Goal: Task Accomplishment & Management: Use online tool/utility

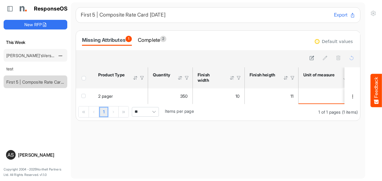
click at [40, 56] on link "[PERSON_NAME]'sVersion_e2e-test-file_20250604_111803" at bounding box center [62, 55] width 113 height 5
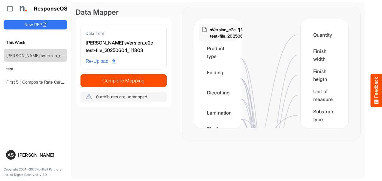
drag, startPoint x: 344, startPoint y: 38, endPoint x: 343, endPoint y: 67, distance: 28.5
click at [343, 67] on div "Rachel'sVersion_e2e-test-file_20250604_111803 Product type Folding Diecutting L…" at bounding box center [271, 73] width 178 height 133
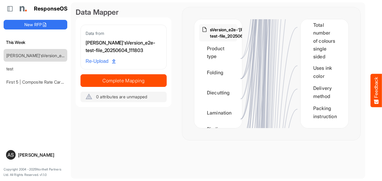
scroll to position [1239, 0]
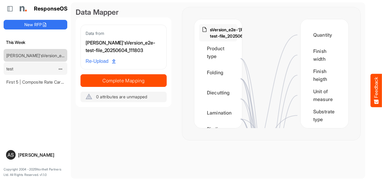
click at [10, 69] on link "test" at bounding box center [9, 68] width 7 height 5
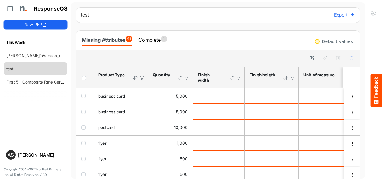
click at [37, 26] on button "New RFP" at bounding box center [36, 25] width 64 height 10
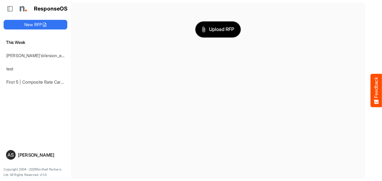
click at [218, 31] on span "Upload RFP" at bounding box center [218, 30] width 32 height 8
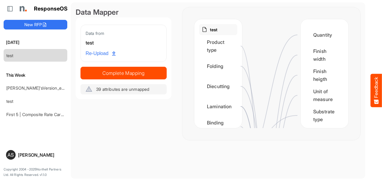
drag, startPoint x: 352, startPoint y: 46, endPoint x: 196, endPoint y: 68, distance: 158.2
click at [196, 68] on div "test Product type Folding Diecutting Lamination Binding method Substrate type T…" at bounding box center [271, 73] width 178 height 133
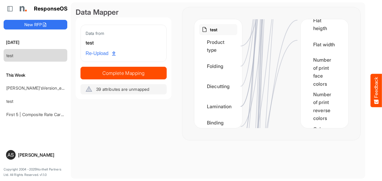
scroll to position [1014, 0]
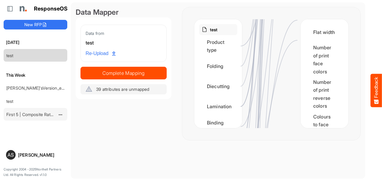
click at [17, 118] on div "First 5 | Composite Rate Card [DATE]" at bounding box center [30, 114] width 53 height 12
click at [24, 112] on link "First 5 | Composite Rate Card [DATE]" at bounding box center [41, 114] width 71 height 5
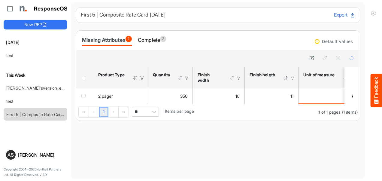
click at [335, 17] on button "Export" at bounding box center [344, 15] width 21 height 8
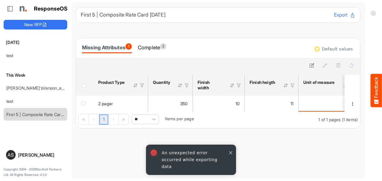
click at [230, 155] on button "button" at bounding box center [230, 152] width 6 height 6
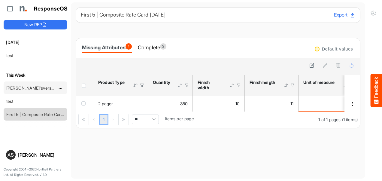
click at [29, 88] on link "[PERSON_NAME]'sVersion_e2e-test-file_20250604_111803" at bounding box center [62, 87] width 113 height 5
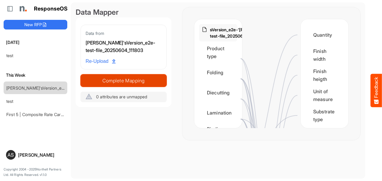
click at [122, 76] on span "Complete Mapping" at bounding box center [124, 80] width 86 height 8
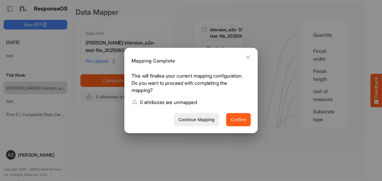
click at [244, 120] on span "Confirm" at bounding box center [238, 120] width 16 height 8
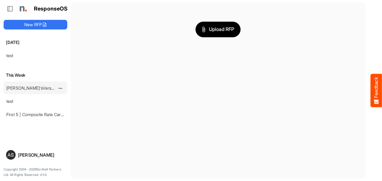
click at [40, 86] on link "[PERSON_NAME]'sVersion_e2e-test-file_20250604_111803" at bounding box center [62, 87] width 113 height 5
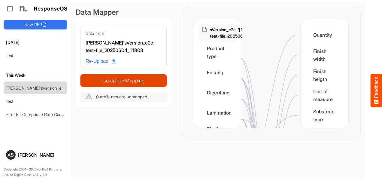
click at [127, 81] on span "Complete Mapping" at bounding box center [124, 80] width 86 height 8
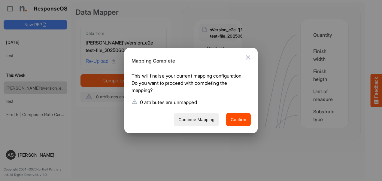
click at [205, 122] on span "Continue Mapping" at bounding box center [196, 120] width 36 height 8
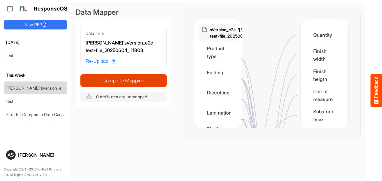
click at [142, 78] on span "Complete Mapping" at bounding box center [124, 80] width 86 height 8
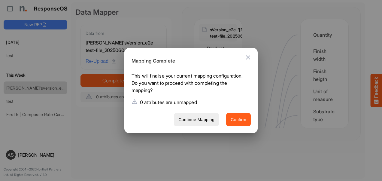
click at [237, 119] on span "Confirm" at bounding box center [238, 120] width 16 height 8
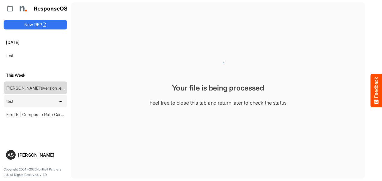
click at [13, 100] on link "test" at bounding box center [9, 100] width 7 height 5
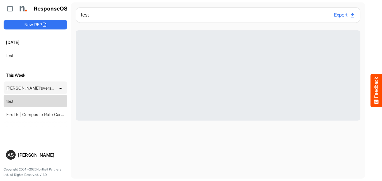
click at [24, 90] on div "[PERSON_NAME]'sVersion_e2e-test-file_20250604_111803" at bounding box center [30, 88] width 53 height 12
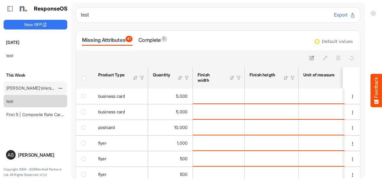
click at [20, 88] on link "[PERSON_NAME]'sVersion_e2e-test-file_20250604_111803" at bounding box center [62, 87] width 113 height 5
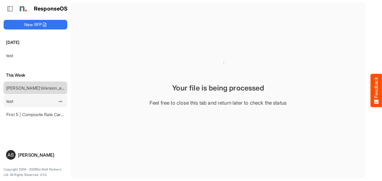
click at [11, 101] on link "test" at bounding box center [9, 100] width 7 height 5
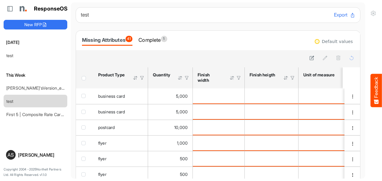
click at [135, 78] on div at bounding box center [135, 77] width 5 height 5
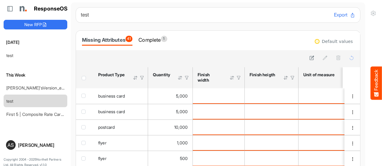
click at [142, 76] on div at bounding box center [141, 77] width 5 height 5
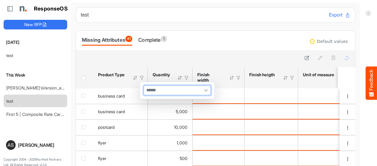
click at [150, 89] on input "multiselect" at bounding box center [151, 90] width 15 height 9
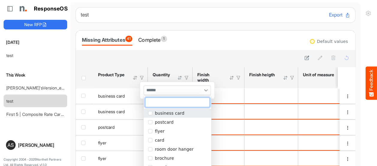
click at [151, 113] on span "popup" at bounding box center [150, 113] width 4 height 4
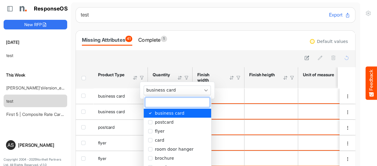
click at [136, 59] on div at bounding box center [215, 58] width 270 height 8
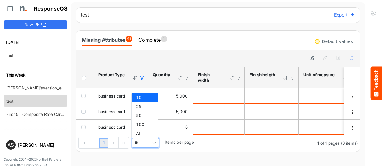
click at [145, 141] on span "**" at bounding box center [145, 143] width 27 height 10
click at [141, 75] on div at bounding box center [141, 77] width 5 height 5
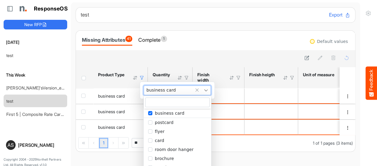
click at [187, 86] on div "business card" at bounding box center [177, 90] width 67 height 9
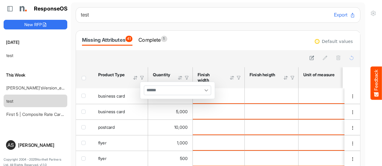
click at [141, 54] on div at bounding box center [217, 58] width 275 height 8
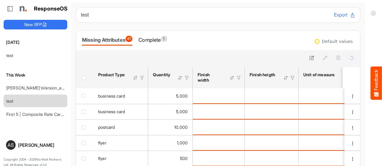
click at [180, 79] on div at bounding box center [179, 77] width 5 height 5
click at [179, 78] on div at bounding box center [179, 77] width 5 height 5
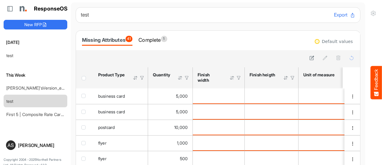
click at [180, 80] on div at bounding box center [179, 77] width 5 height 5
click at [186, 77] on div at bounding box center [186, 77] width 5 height 5
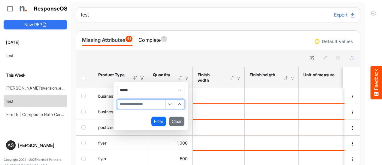
click at [153, 103] on input "Filter Value" at bounding box center [141, 104] width 48 height 9
type input "****"
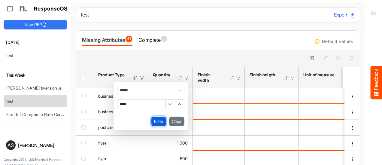
click at [157, 119] on button "Filter" at bounding box center [158, 121] width 15 height 10
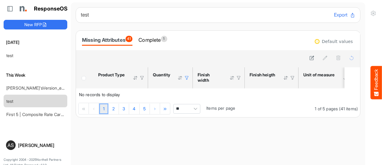
click at [186, 77] on div at bounding box center [186, 77] width 5 height 5
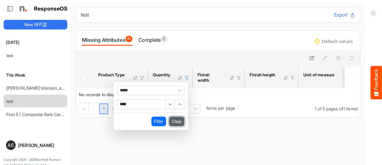
click at [177, 121] on button "Clear" at bounding box center [176, 121] width 15 height 10
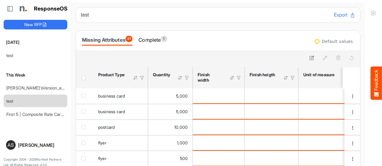
click at [180, 77] on div at bounding box center [179, 77] width 5 height 5
click at [179, 76] on div at bounding box center [179, 77] width 5 height 5
click at [179, 77] on div at bounding box center [179, 77] width 5 height 5
click at [187, 79] on div at bounding box center [186, 77] width 5 height 5
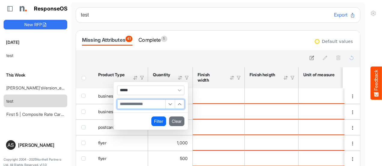
click at [152, 102] on input "Filter Value" at bounding box center [141, 104] width 48 height 9
type input "***"
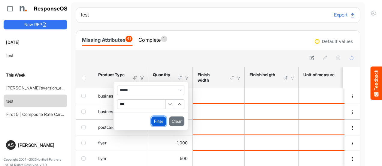
click at [154, 123] on button "Filter" at bounding box center [158, 121] width 15 height 10
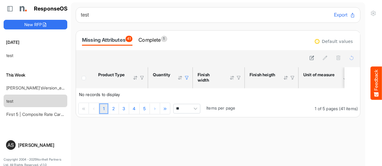
click at [186, 78] on div at bounding box center [186, 77] width 5 height 5
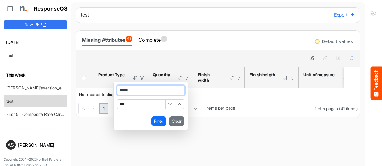
click at [163, 93] on span "*****" at bounding box center [150, 91] width 67 height 10
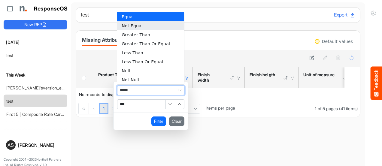
click at [135, 27] on li "Not Equal" at bounding box center [150, 25] width 67 height 9
type input "*********"
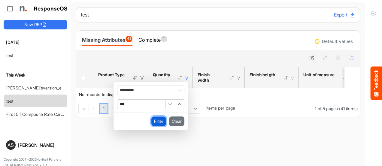
click at [158, 120] on button "Filter" at bounding box center [158, 121] width 15 height 10
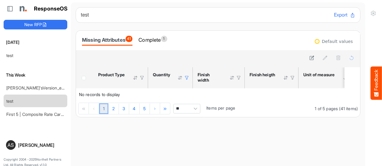
click at [188, 80] on th "Quantity Press Enter to sort. Press Alt Down to open filter Menu" at bounding box center [170, 77] width 45 height 21
click at [185, 78] on div at bounding box center [186, 77] width 5 height 5
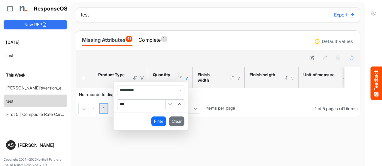
click at [180, 78] on div at bounding box center [179, 77] width 5 height 5
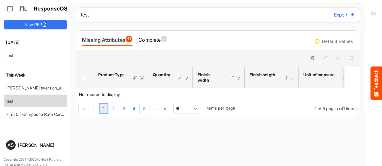
click at [180, 78] on div at bounding box center [179, 77] width 5 height 5
click at [186, 78] on div at bounding box center [186, 77] width 5 height 5
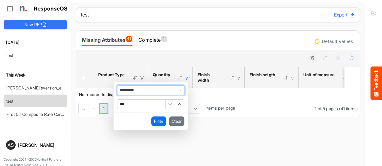
click at [149, 90] on span "*********" at bounding box center [150, 91] width 67 height 10
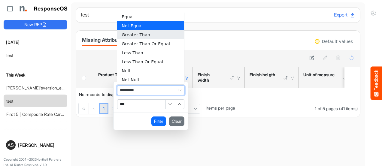
click at [138, 34] on li "Greater Than" at bounding box center [150, 34] width 67 height 9
type input "**********"
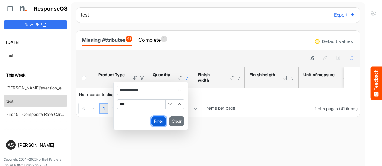
click at [157, 120] on button "Filter" at bounding box center [158, 121] width 15 height 10
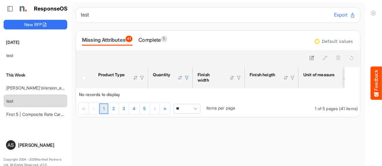
click at [188, 78] on div at bounding box center [186, 77] width 5 height 5
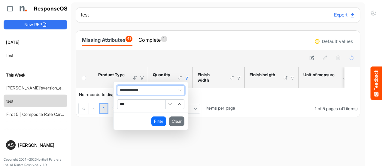
click at [176, 91] on span "Filter Operator" at bounding box center [179, 90] width 9 height 9
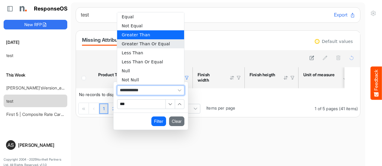
click at [146, 44] on li "Greater Than Or Equal" at bounding box center [150, 43] width 67 height 9
type input "**********"
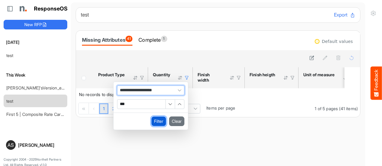
click at [157, 121] on button "Filter" at bounding box center [158, 121] width 15 height 10
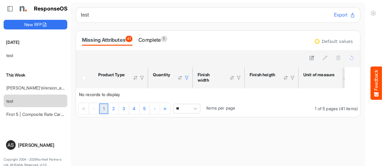
click at [186, 79] on div at bounding box center [186, 77] width 5 height 5
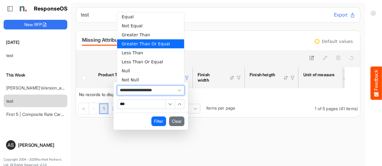
click at [167, 91] on span "**********" at bounding box center [150, 91] width 67 height 10
click at [138, 52] on li "Less Than" at bounding box center [150, 52] width 67 height 9
type input "*********"
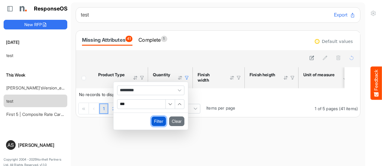
click at [159, 122] on button "Filter" at bounding box center [158, 121] width 15 height 10
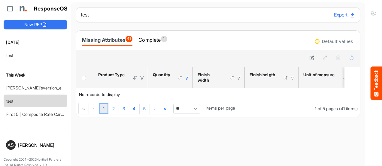
click at [187, 79] on div at bounding box center [186, 77] width 5 height 5
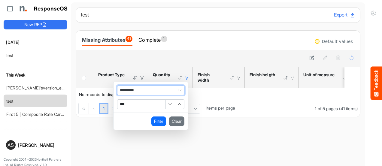
click at [170, 92] on span "*********" at bounding box center [150, 91] width 67 height 10
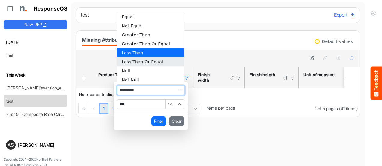
click at [155, 61] on li "Less Than Or Equal" at bounding box center [150, 61] width 67 height 9
type input "**********"
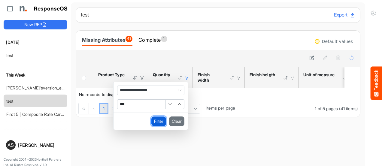
click at [161, 121] on button "Filter" at bounding box center [158, 121] width 15 height 10
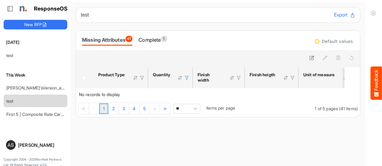
click at [187, 77] on div at bounding box center [186, 77] width 5 height 5
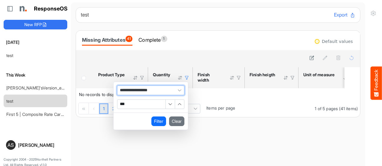
click at [165, 90] on span "**********" at bounding box center [150, 91] width 67 height 10
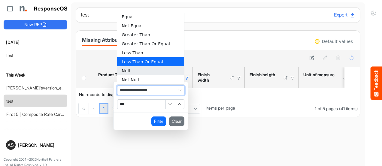
click at [128, 71] on li "Null" at bounding box center [150, 70] width 67 height 9
type input "****"
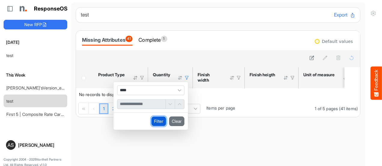
click at [158, 122] on button "Filter" at bounding box center [158, 121] width 15 height 10
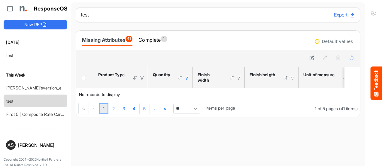
click at [187, 77] on div at bounding box center [186, 77] width 5 height 5
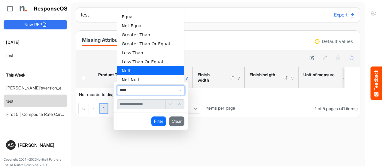
click at [156, 90] on span "****" at bounding box center [150, 91] width 67 height 10
click at [141, 80] on li "Not Null" at bounding box center [150, 79] width 67 height 9
type input "********"
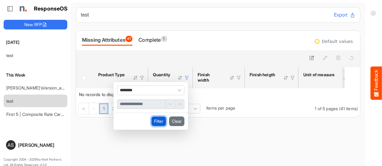
click at [157, 119] on button "Filter" at bounding box center [158, 121] width 15 height 10
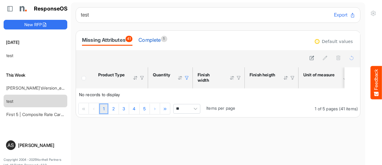
click at [156, 40] on div "Complete 1" at bounding box center [152, 40] width 29 height 8
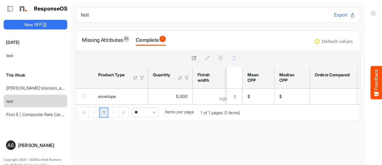
click at [186, 77] on div at bounding box center [186, 77] width 5 height 5
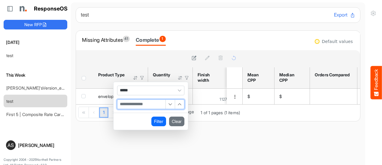
click at [144, 102] on input "Filter Value" at bounding box center [141, 104] width 48 height 9
type input "*"
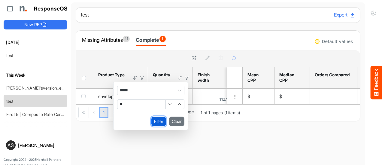
click at [154, 120] on button "Filter" at bounding box center [158, 121] width 15 height 10
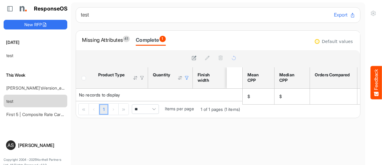
click at [187, 78] on div at bounding box center [186, 77] width 5 height 5
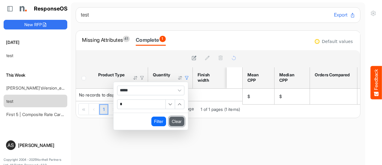
click at [178, 119] on button "Clear" at bounding box center [176, 121] width 15 height 10
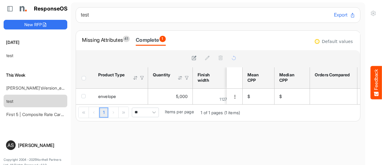
click at [186, 78] on div at bounding box center [186, 77] width 5 height 5
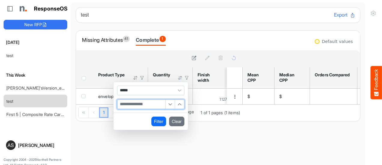
click at [140, 104] on input "Filter Value" at bounding box center [141, 104] width 48 height 9
type input "****"
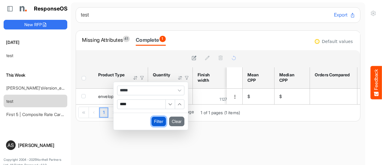
click at [155, 121] on button "Filter" at bounding box center [158, 121] width 15 height 10
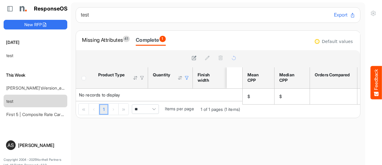
click at [187, 80] on div at bounding box center [186, 77] width 5 height 5
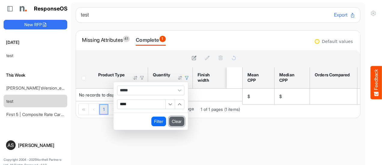
click at [179, 119] on button "Clear" at bounding box center [176, 121] width 15 height 10
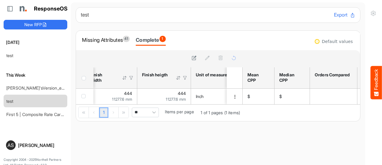
click at [131, 77] on div at bounding box center [130, 77] width 5 height 5
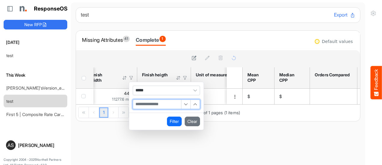
click at [147, 105] on input "Filter Value" at bounding box center [157, 104] width 48 height 9
type input "***"
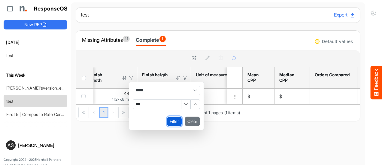
click at [171, 120] on button "Filter" at bounding box center [174, 121] width 15 height 10
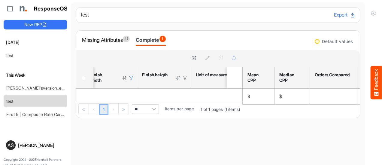
click at [130, 79] on div at bounding box center [130, 77] width 5 height 5
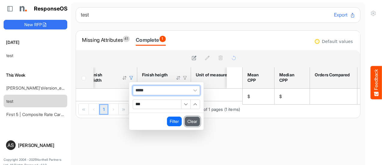
click at [193, 124] on button "Clear" at bounding box center [192, 121] width 15 height 10
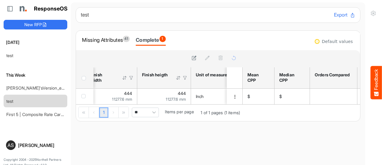
click at [193, 121] on div "1 1 of 1 pages (1 items) ** Items per page" at bounding box center [159, 112] width 166 height 17
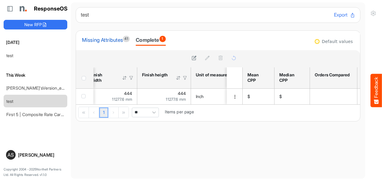
click at [108, 41] on div "Missing Attributes 41" at bounding box center [106, 40] width 48 height 8
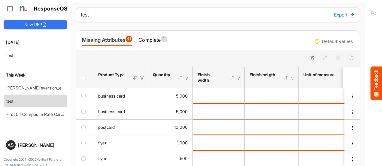
click at [334, 15] on button "Export" at bounding box center [344, 15] width 21 height 8
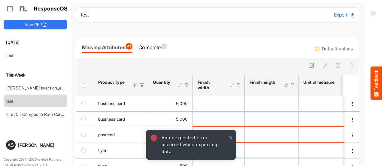
click at [230, 141] on button "button" at bounding box center [230, 138] width 6 height 6
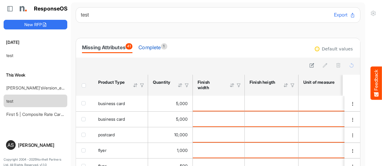
click at [158, 49] on div "Complete 1" at bounding box center [152, 47] width 29 height 8
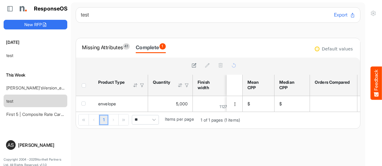
click at [334, 14] on button "Export" at bounding box center [344, 15] width 21 height 8
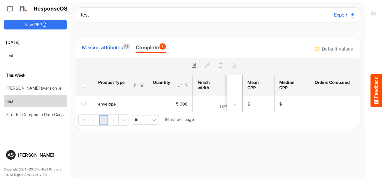
click at [98, 49] on div "Missing Attributes 41" at bounding box center [106, 47] width 48 height 8
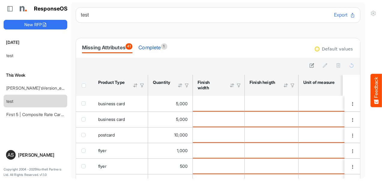
click at [149, 47] on div "Complete 1" at bounding box center [152, 47] width 29 height 8
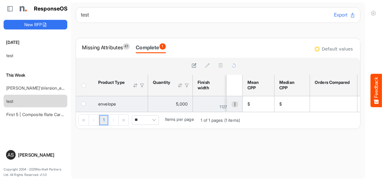
click at [233, 105] on span "dropdownbutton" at bounding box center [235, 104] width 4 height 4
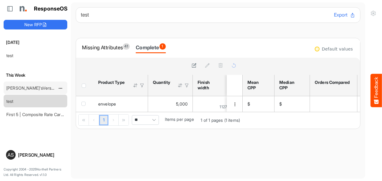
click at [36, 86] on link "[PERSON_NAME]'sVersion_e2e-test-file_20250604_111803" at bounding box center [62, 87] width 113 height 5
